Goal: Navigation & Orientation: Go to known website

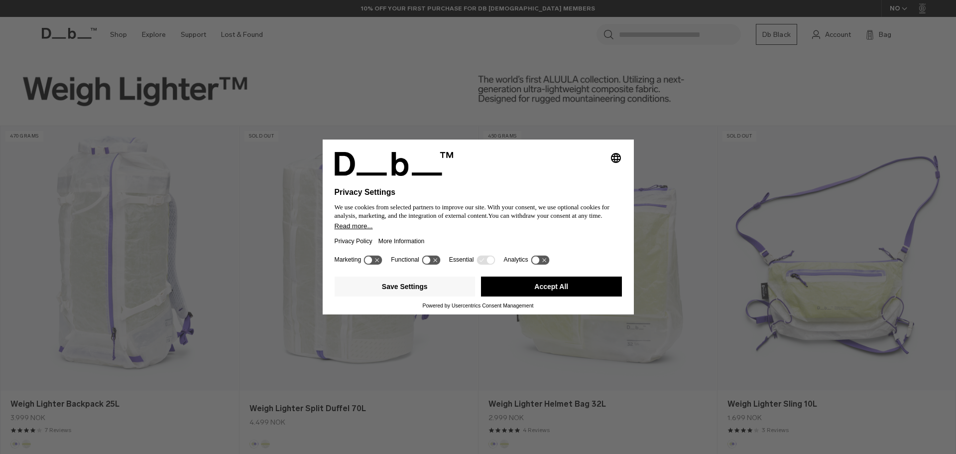
click at [617, 157] on icon "Select language" at bounding box center [616, 158] width 12 height 12
click at [550, 286] on button "Accept All" at bounding box center [551, 286] width 141 height 20
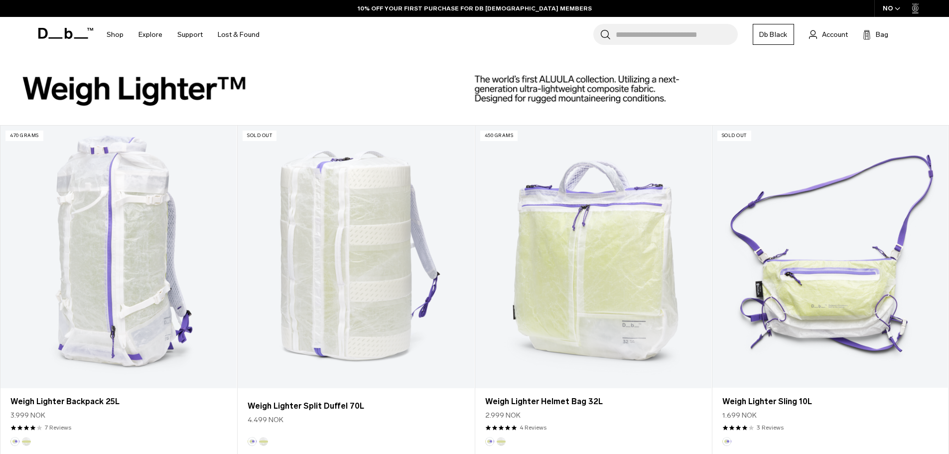
click at [893, 16] on div "NO" at bounding box center [891, 8] width 35 height 17
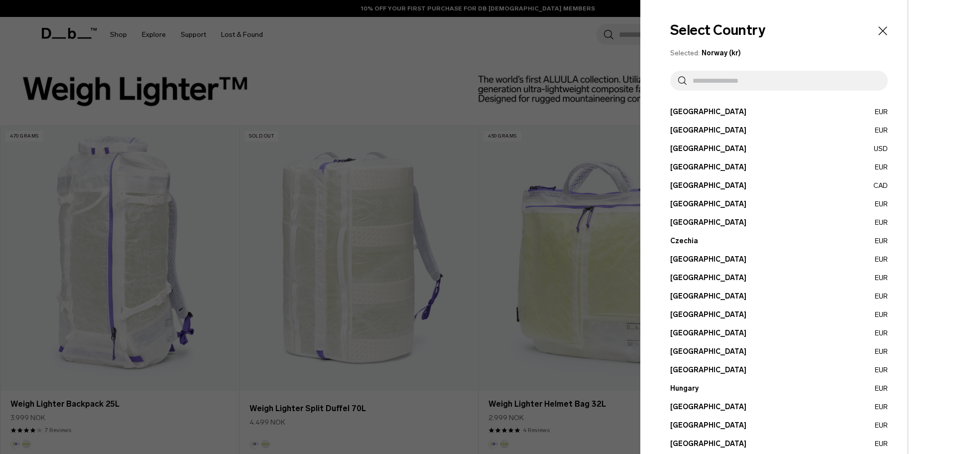
click at [688, 259] on button "[GEOGRAPHIC_DATA] EUR" at bounding box center [779, 259] width 218 height 10
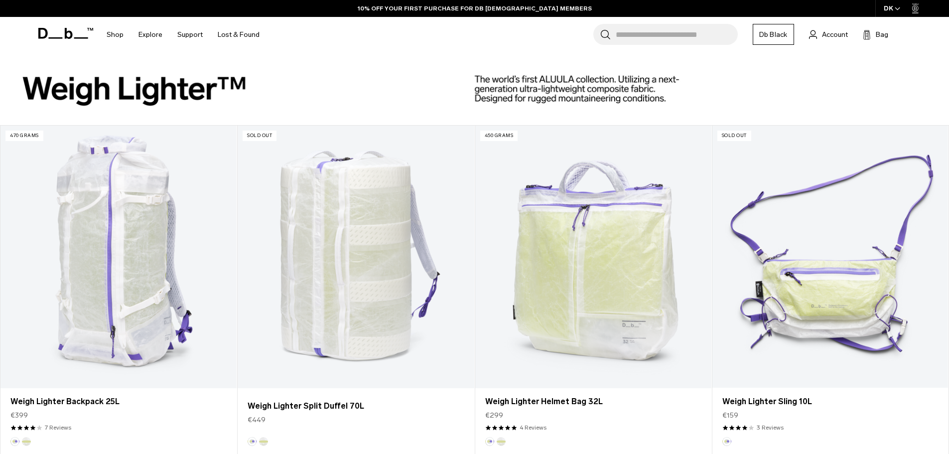
click at [890, 12] on div "DK" at bounding box center [892, 8] width 34 height 17
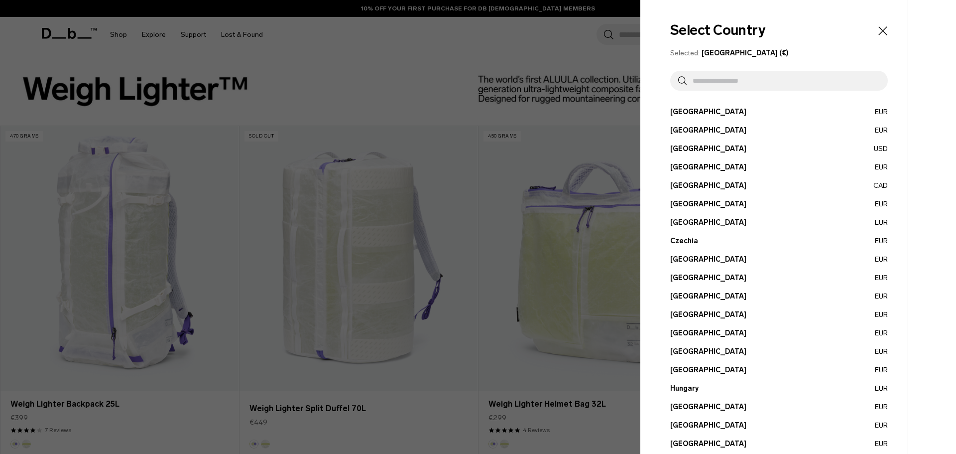
click at [879, 30] on icon "Close" at bounding box center [883, 30] width 8 height 8
